Goal: Information Seeking & Learning: Learn about a topic

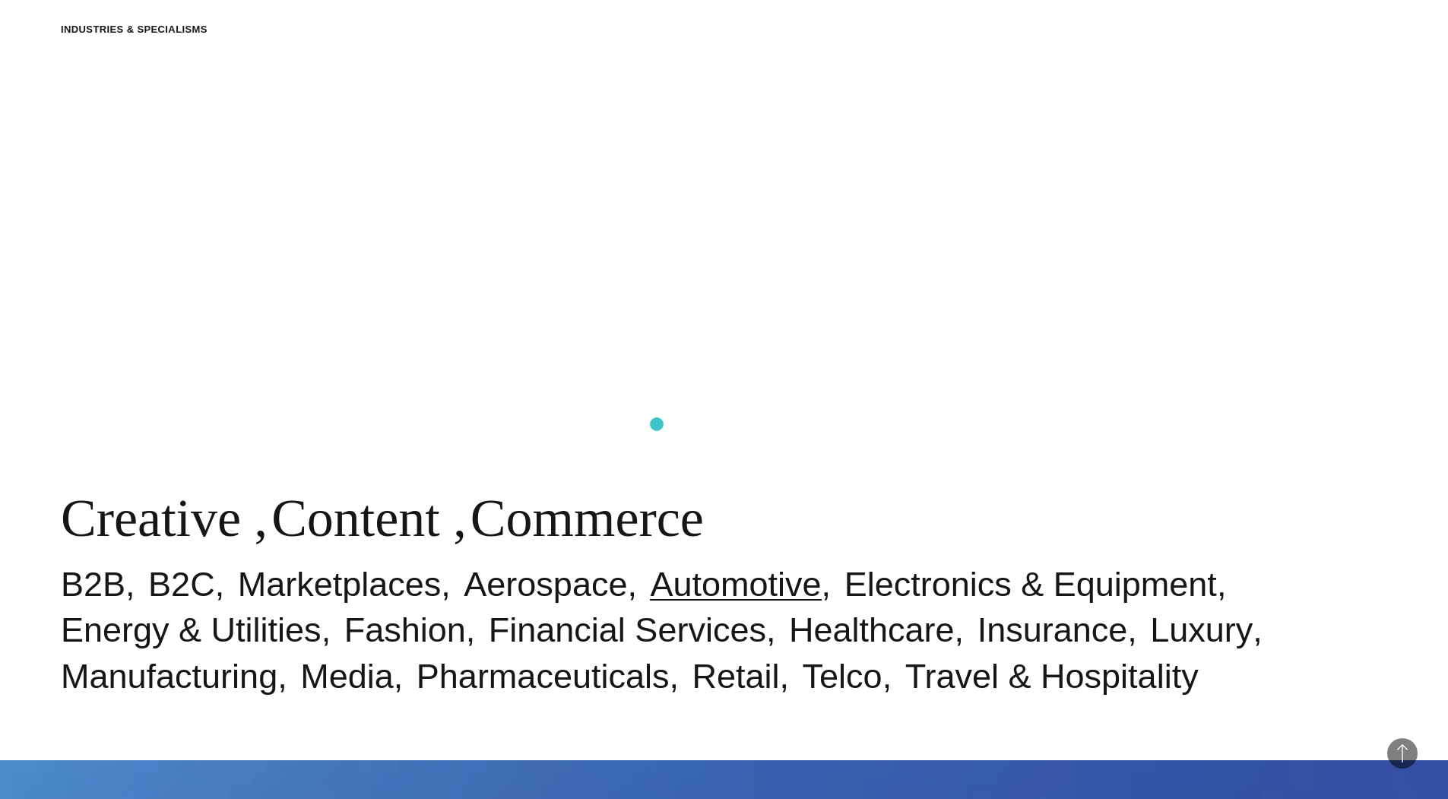
scroll to position [841, 0]
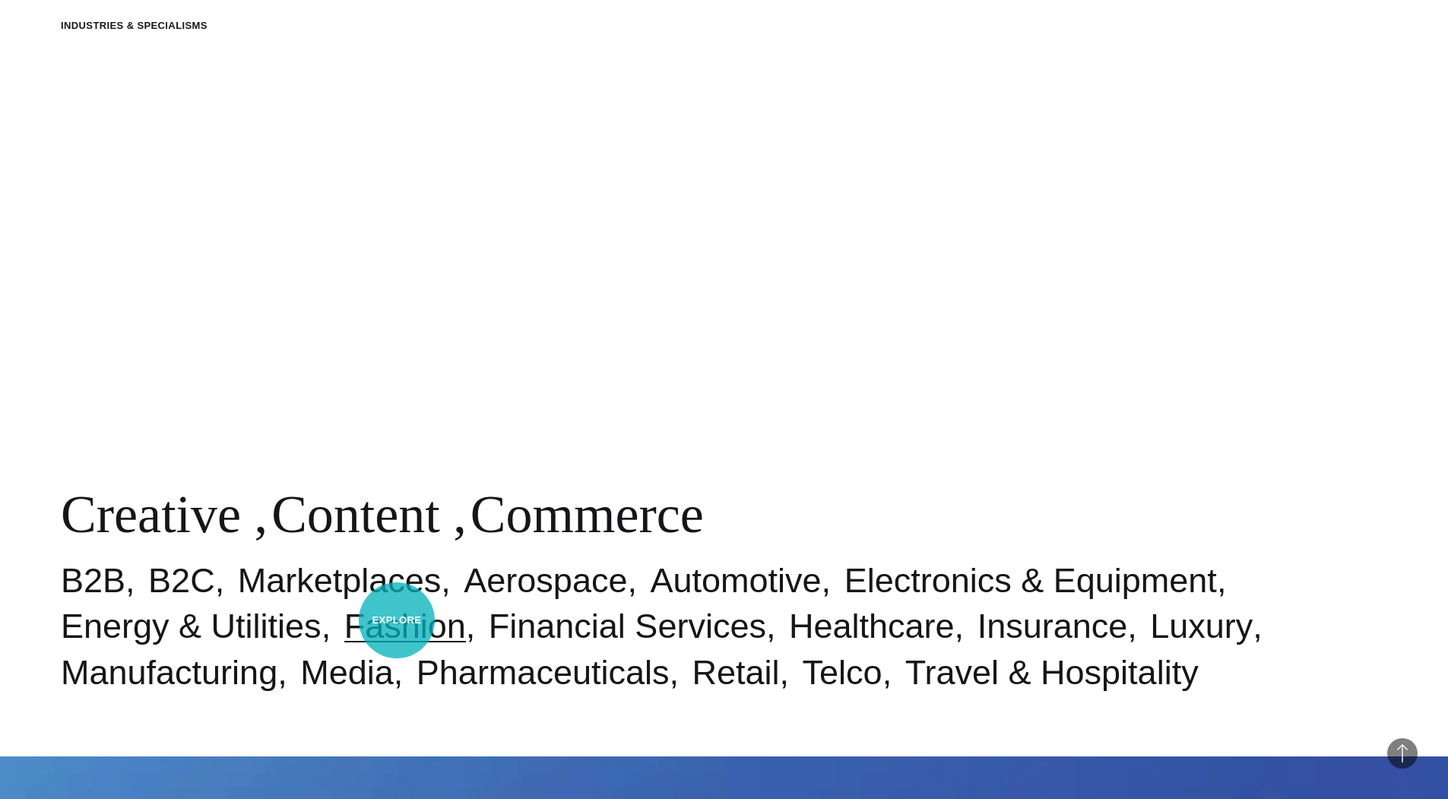
click at [397, 618] on link "Fashion" at bounding box center [405, 625] width 122 height 39
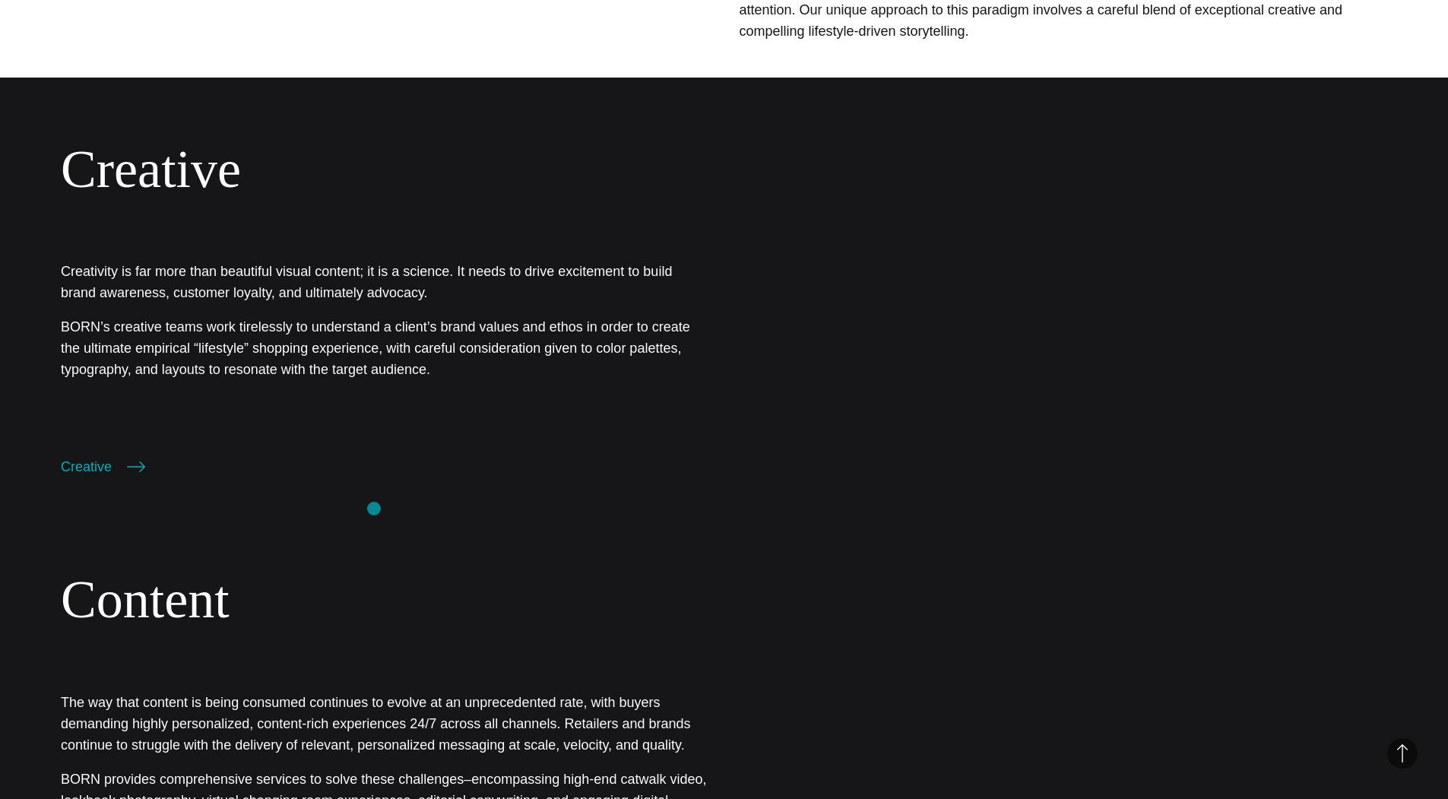
scroll to position [1038, 0]
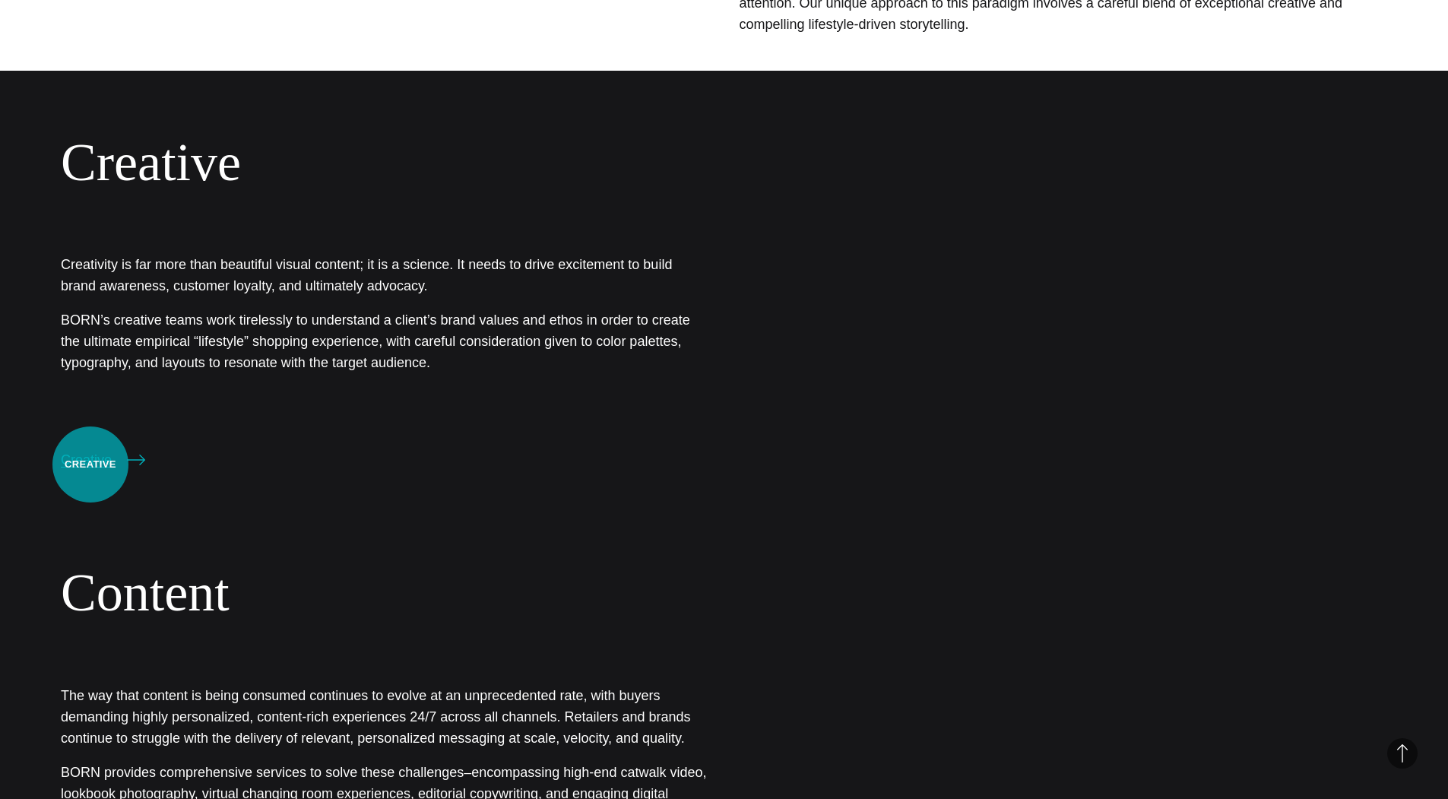
click at [90, 464] on link "Creative" at bounding box center [103, 459] width 84 height 21
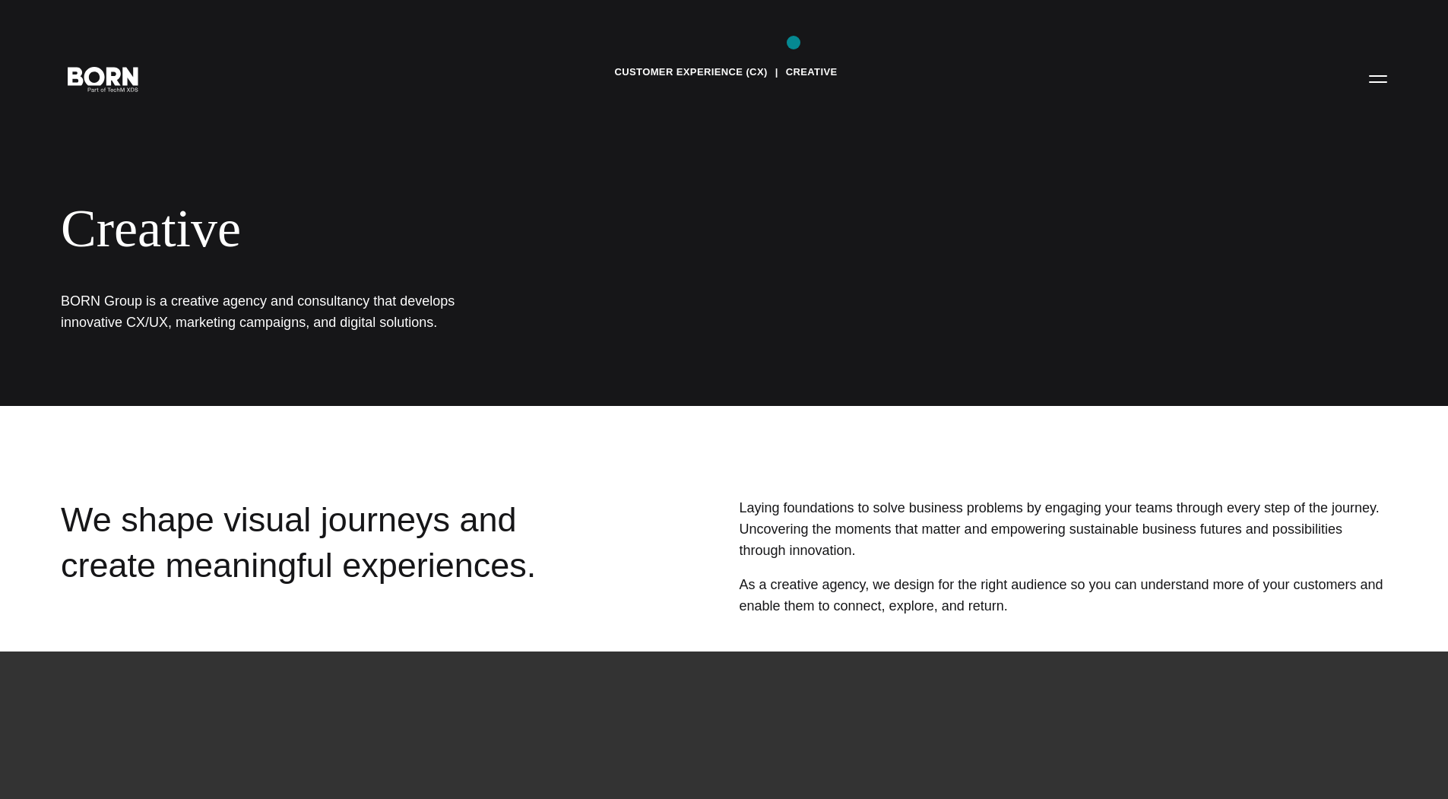
scroll to position [2, 0]
